Goal: Find specific page/section: Find specific page/section

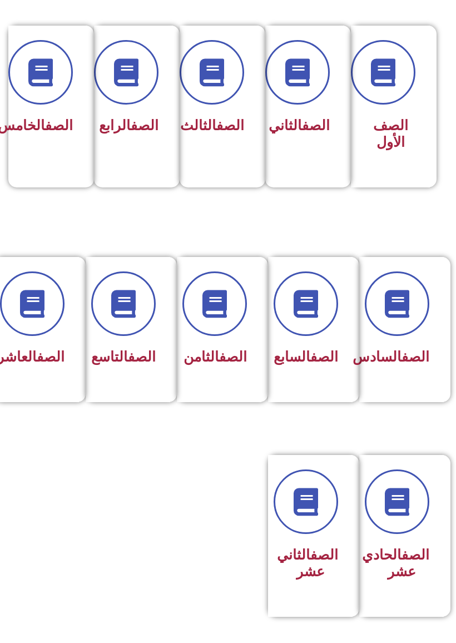
scroll to position [317, 0]
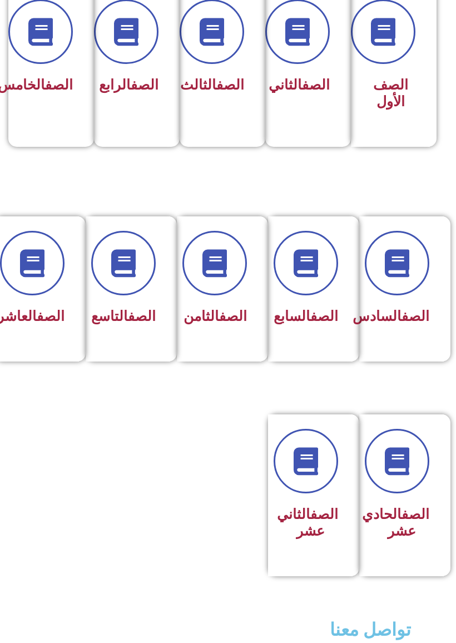
click at [44, 297] on div "الصف العاشر" at bounding box center [37, 281] width 56 height 100
click at [43, 287] on span at bounding box center [32, 263] width 65 height 65
click at [37, 324] on link "الصف" at bounding box center [51, 316] width 28 height 16
click at [46, 243] on span at bounding box center [32, 263] width 65 height 65
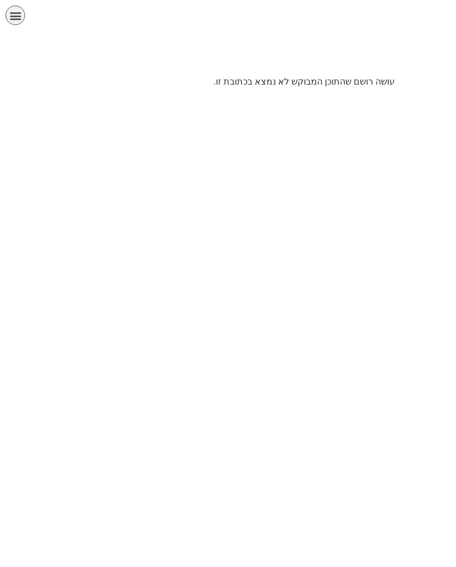
click at [18, 9] on icon "כפתור פתיחת תפריט" at bounding box center [15, 15] width 12 height 12
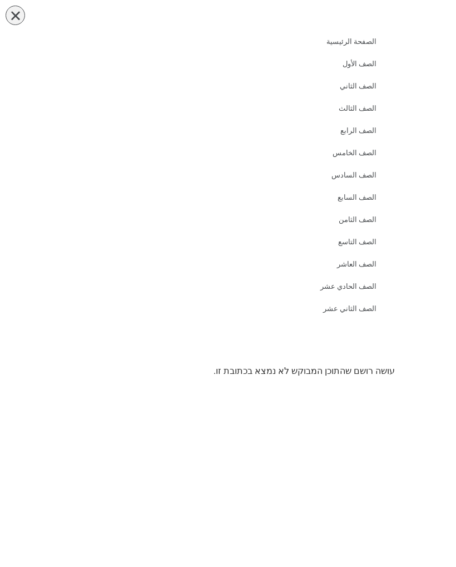
click at [445, 172] on div at bounding box center [424, 162] width 63 height 325
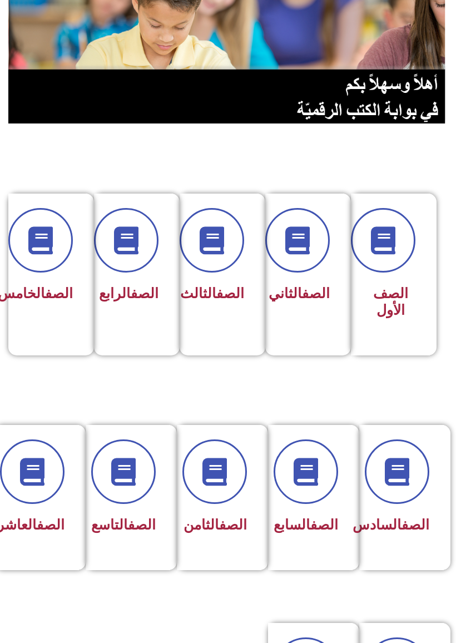
scroll to position [108, 0]
click at [42, 489] on span at bounding box center [32, 472] width 65 height 65
click at [46, 530] on link "الصف" at bounding box center [51, 525] width 28 height 16
click at [44, 517] on link "الصف" at bounding box center [51, 525] width 28 height 16
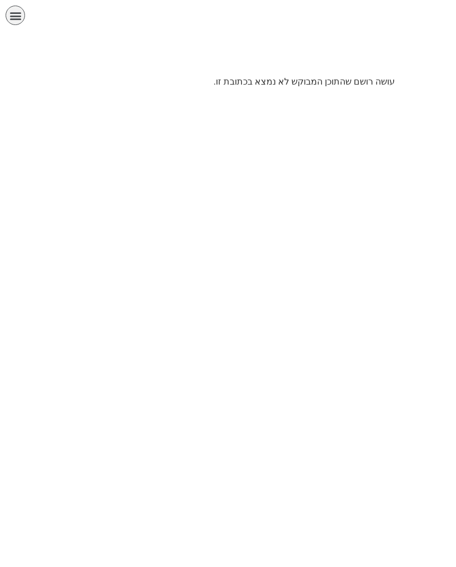
click at [8, 10] on div "תפריט" at bounding box center [15, 15] width 19 height 19
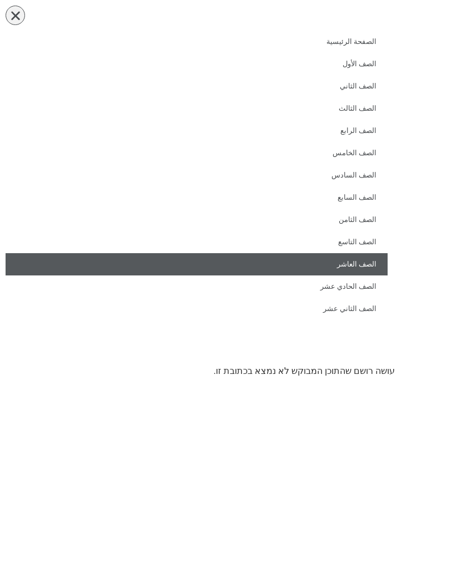
click at [364, 266] on link "الصف العاشر" at bounding box center [197, 264] width 382 height 22
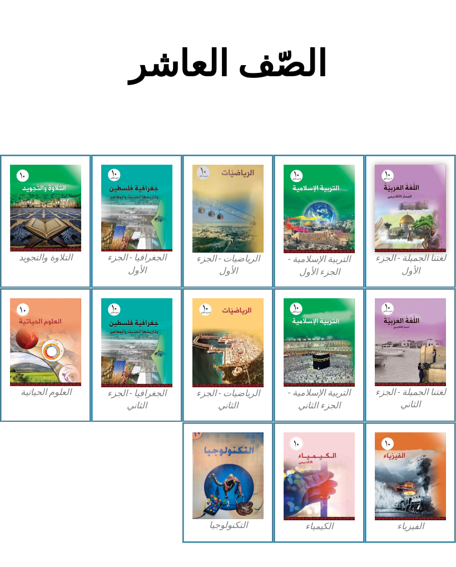
scroll to position [221, 0]
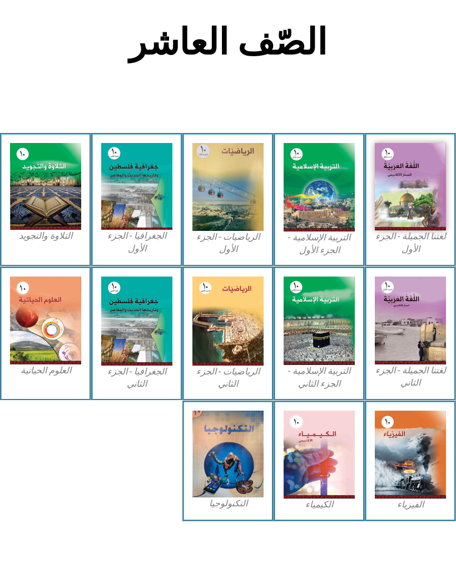
click at [339, 249] on figcaption "التربية الإسلامية - الجزء الأول" at bounding box center [319, 243] width 71 height 25
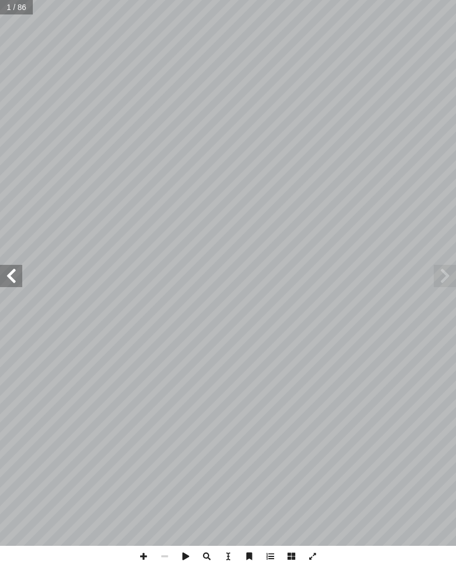
click at [3, 286] on span at bounding box center [11, 276] width 22 height 22
click at [13, 272] on span at bounding box center [11, 276] width 22 height 22
click at [14, 270] on span at bounding box center [11, 276] width 22 height 22
